Goal: Task Accomplishment & Management: Use online tool/utility

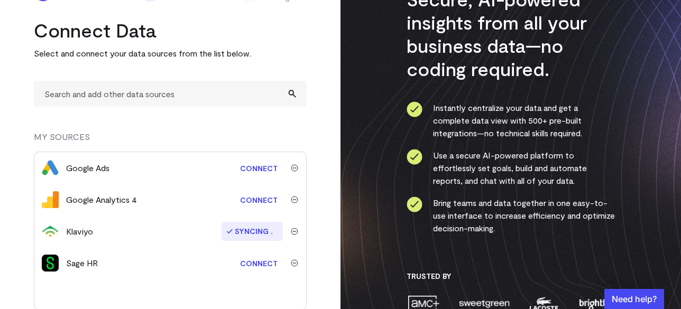
scroll to position [94, 0]
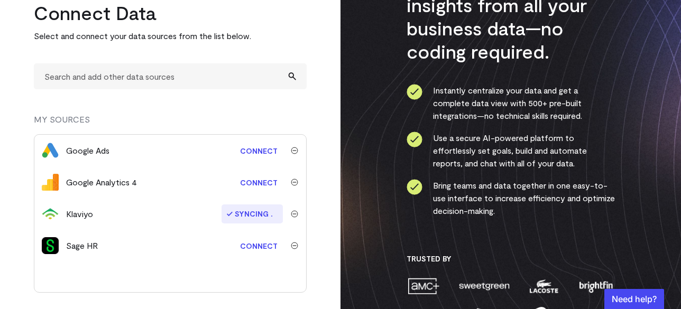
click at [259, 153] on link "Connect" at bounding box center [259, 151] width 48 height 20
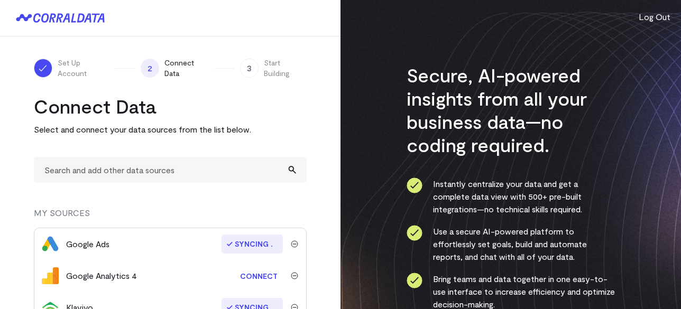
click at [259, 278] on link "Connect" at bounding box center [259, 276] width 48 height 20
